Goal: Find specific page/section: Find specific page/section

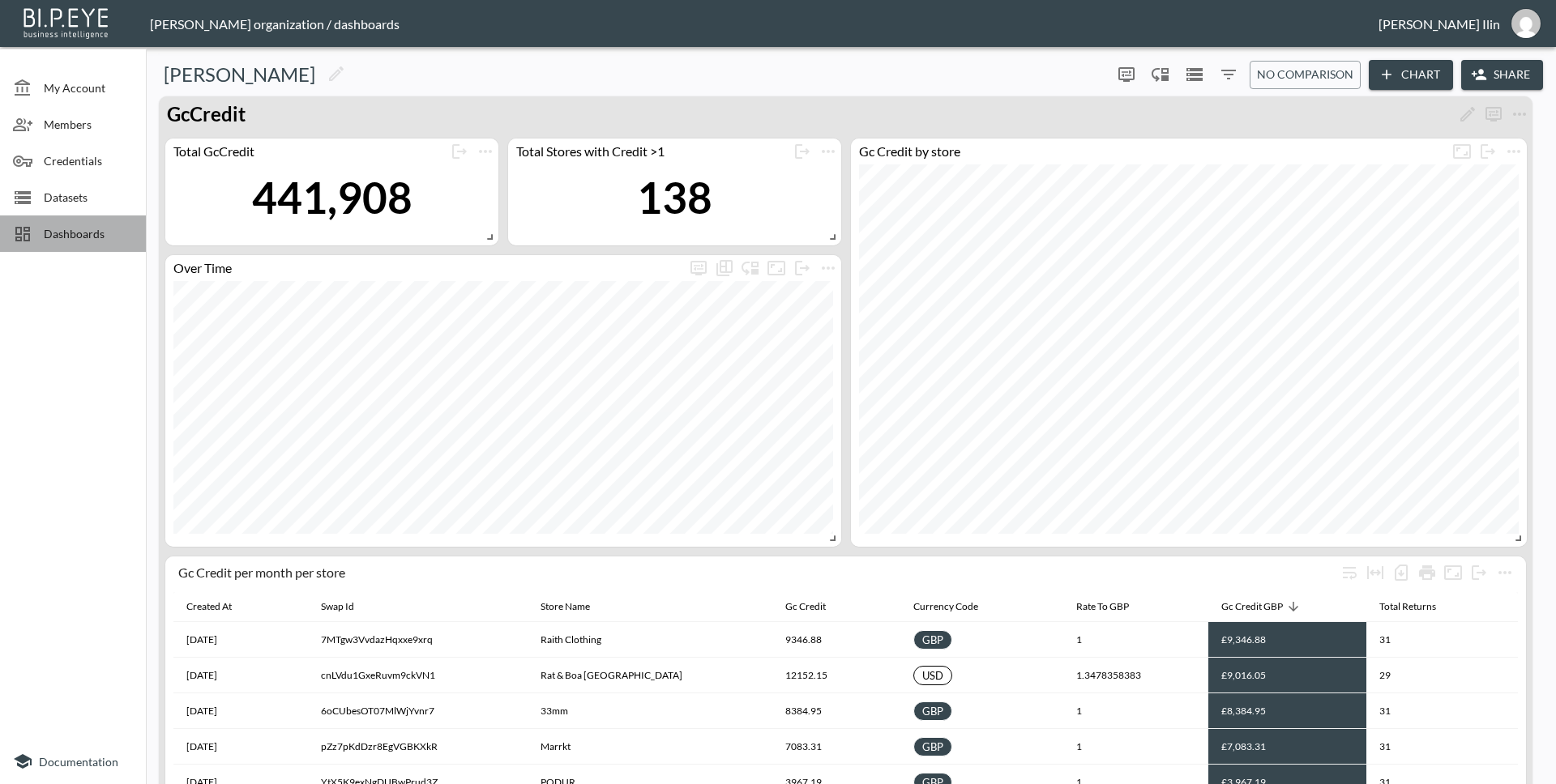
click at [71, 235] on span "Dashboards" at bounding box center [88, 234] width 89 height 17
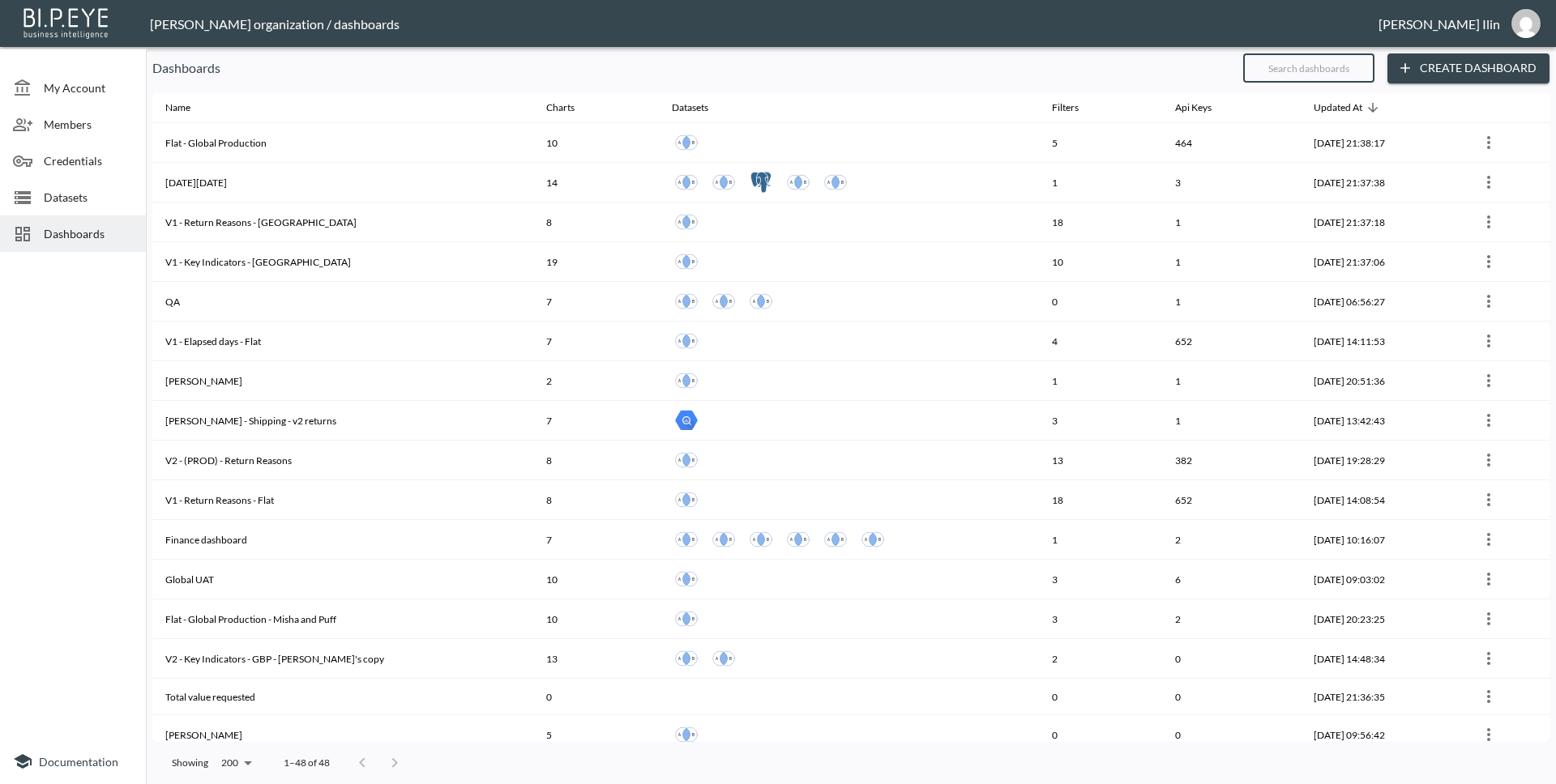
click at [1339, 59] on input "text" at bounding box center [1308, 68] width 131 height 41
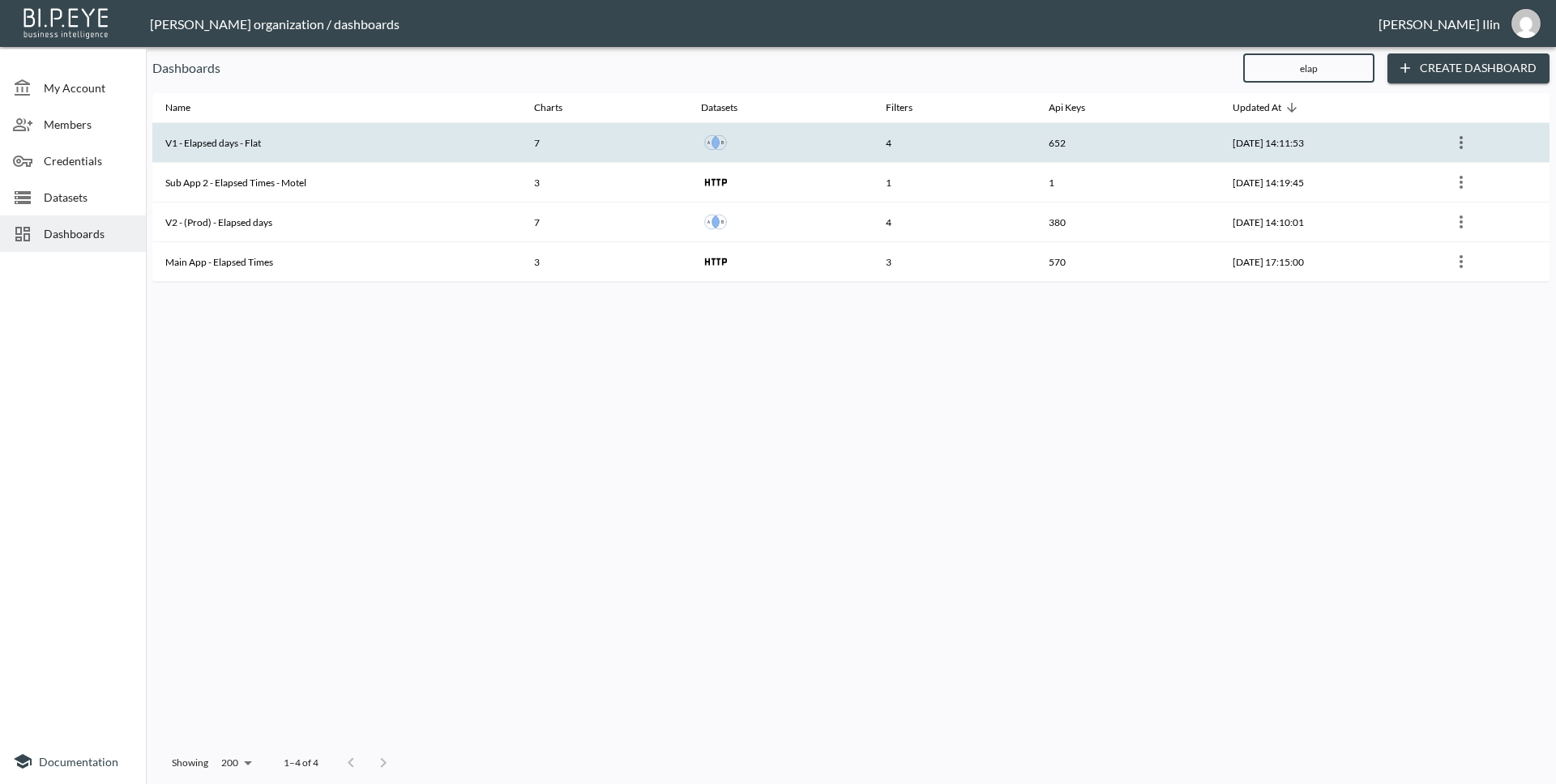
type input "elap"
click at [266, 143] on th "V1 - Elapsed days - Flat" at bounding box center [337, 143] width 369 height 40
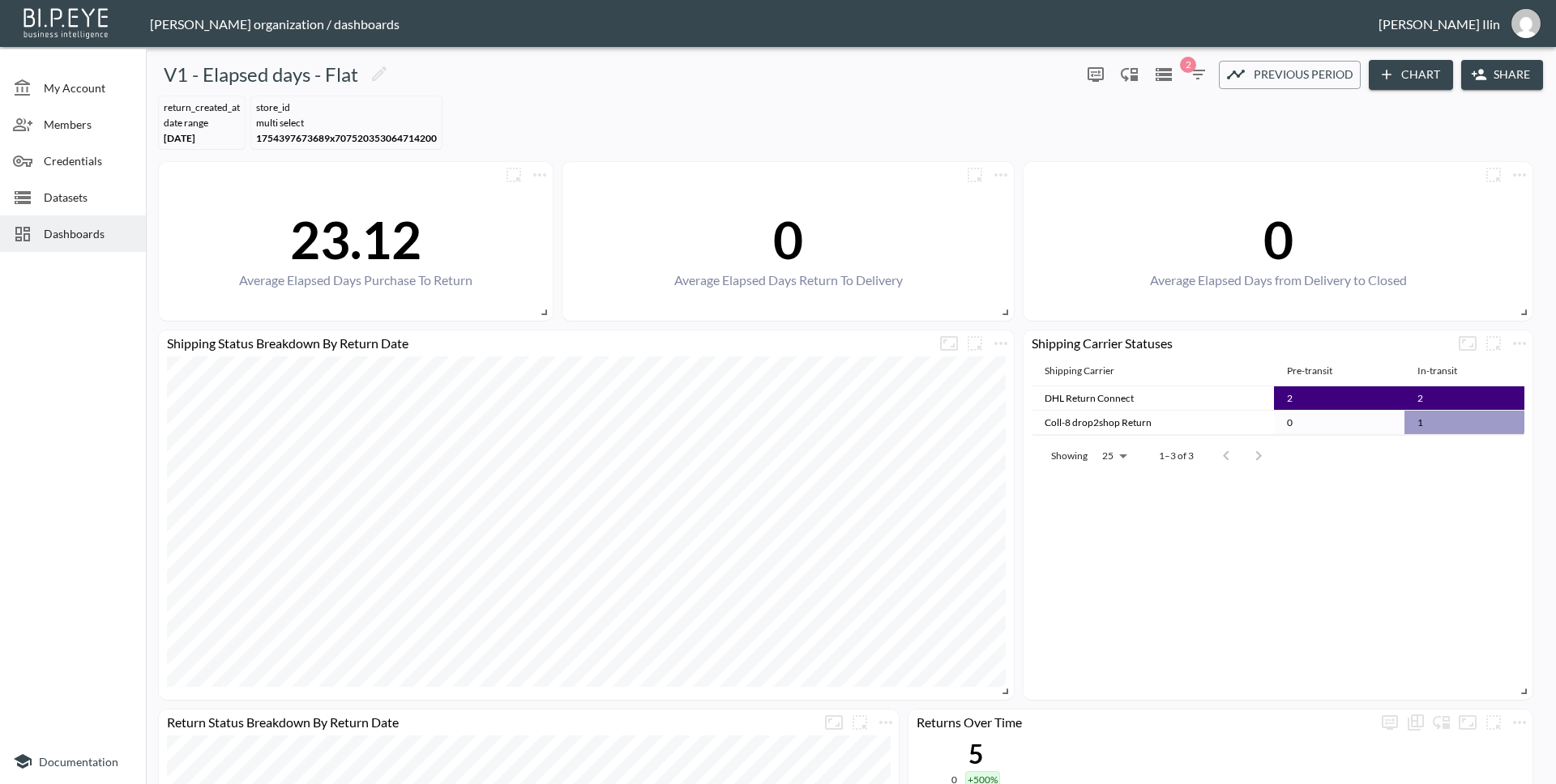
click at [1195, 76] on icon "button" at bounding box center [1197, 75] width 20 height 20
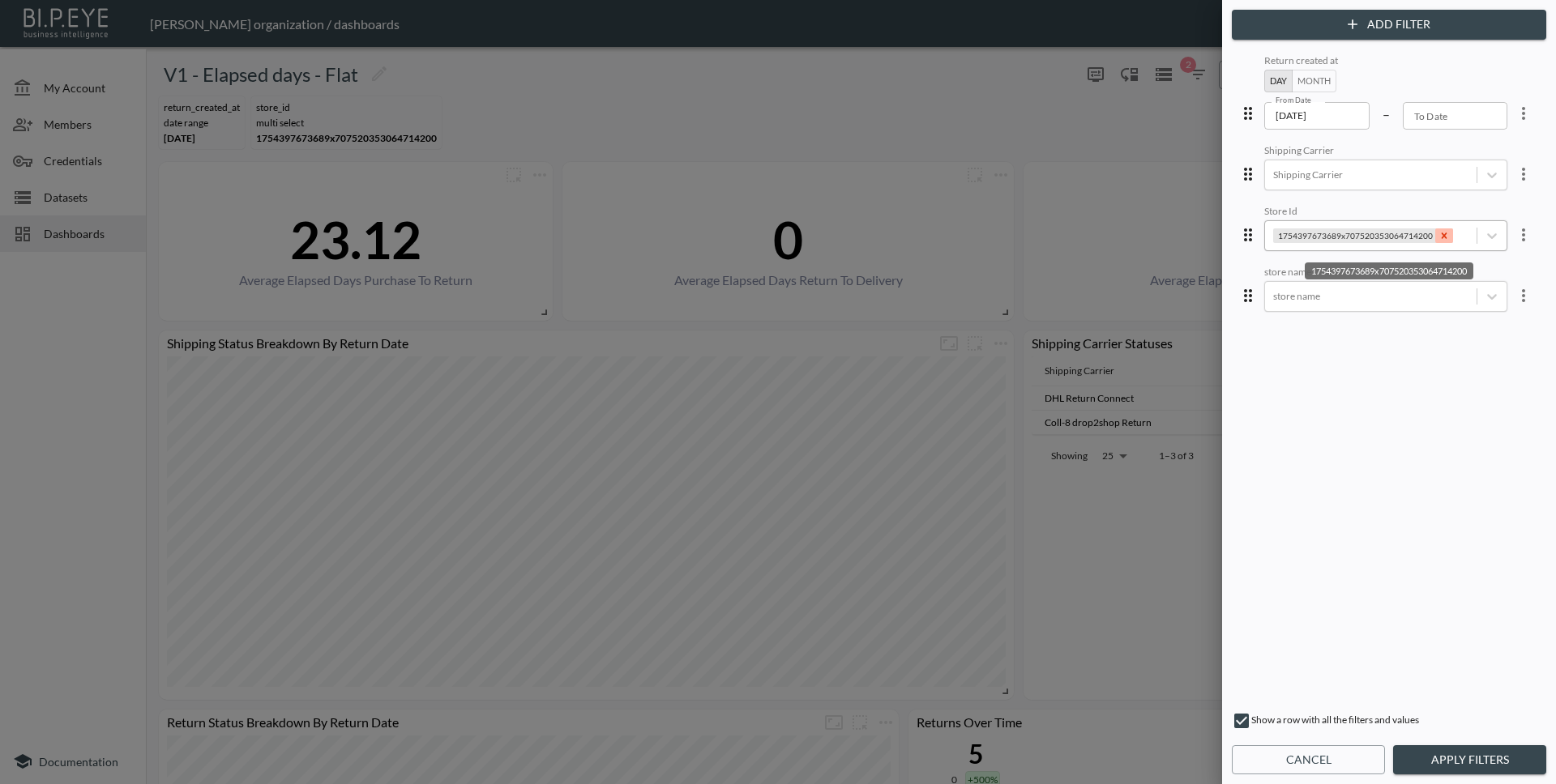
click at [1438, 235] on icon "Remove 1754397673689x707520353064714200" at bounding box center [1443, 235] width 12 height 12
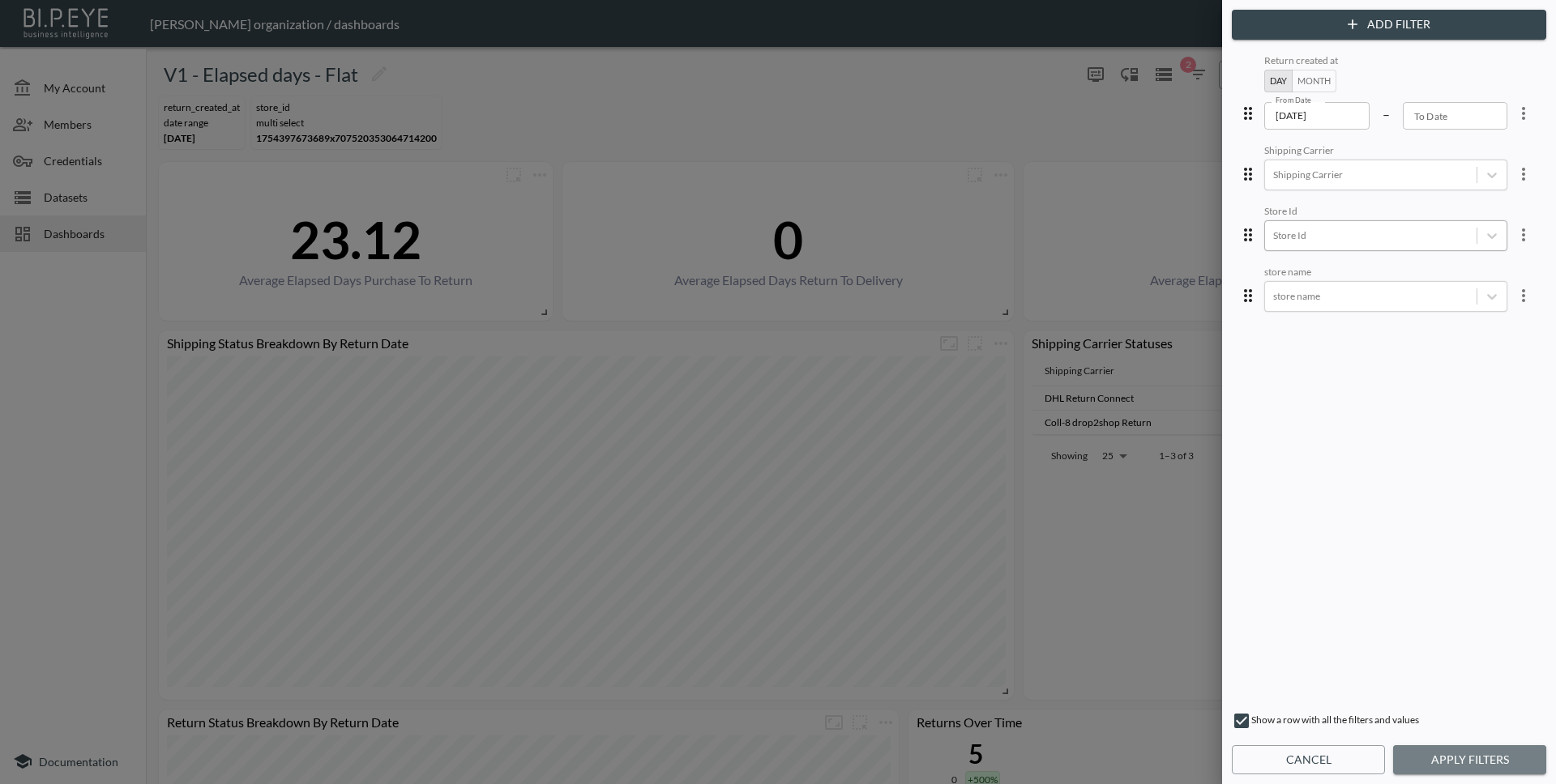
click at [1458, 753] on button "Apply Filters" at bounding box center [1469, 760] width 153 height 30
